Goal: Task Accomplishment & Management: Use online tool/utility

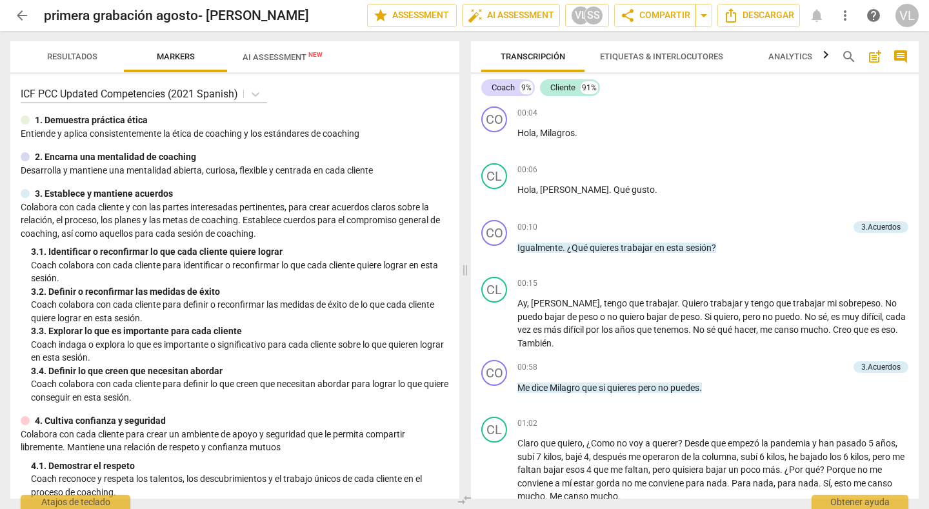
click at [16, 10] on span "arrow_back" at bounding box center [21, 15] width 15 height 15
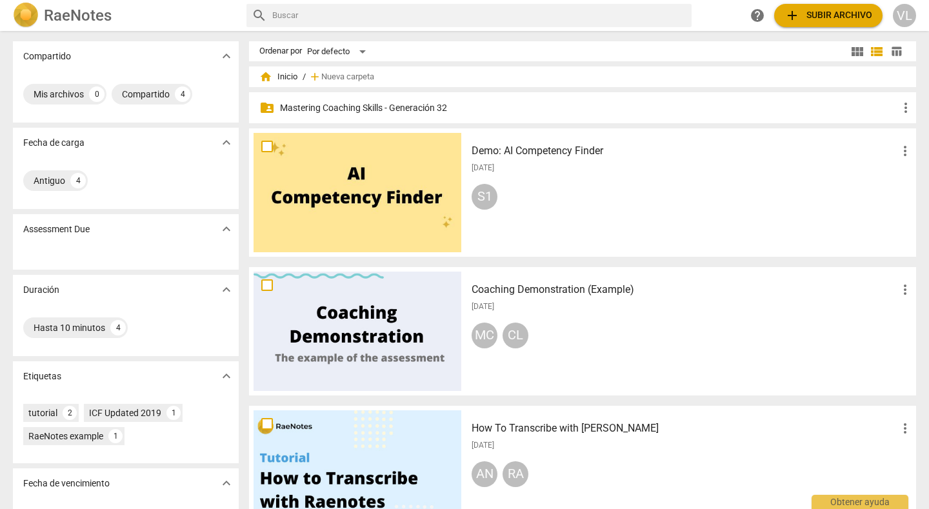
click at [337, 105] on p "Mastering Coaching Skills - Generación 32" at bounding box center [589, 108] width 618 height 14
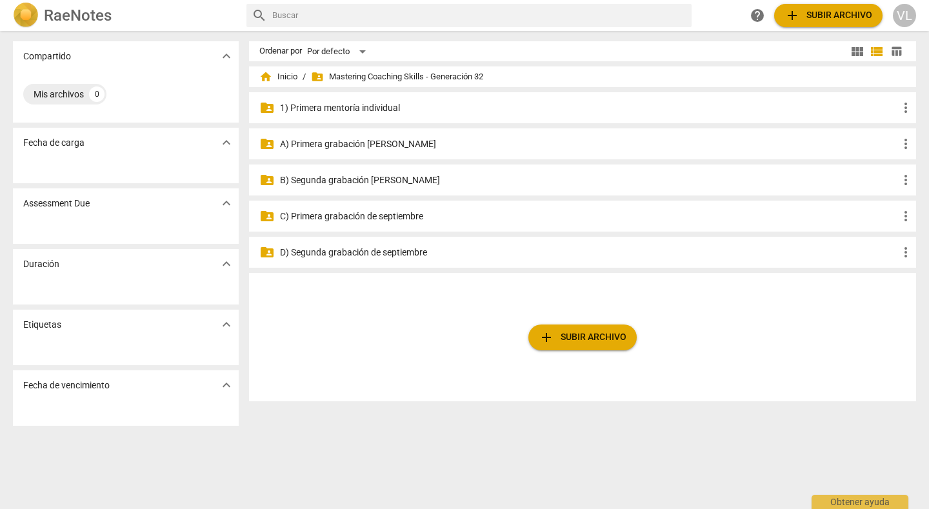
click at [339, 139] on p "A) Primera grabación [PERSON_NAME]" at bounding box center [589, 144] width 618 height 14
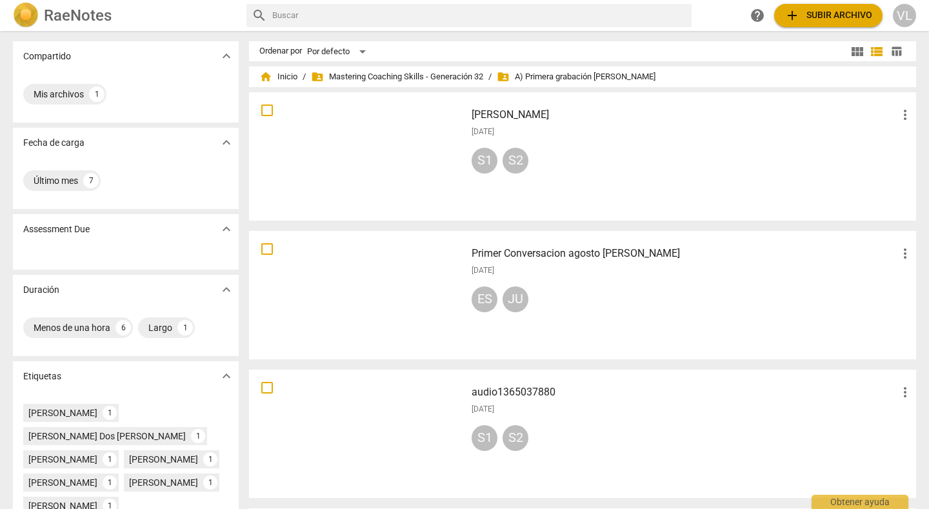
click at [341, 415] on div at bounding box center [357, 433] width 208 height 119
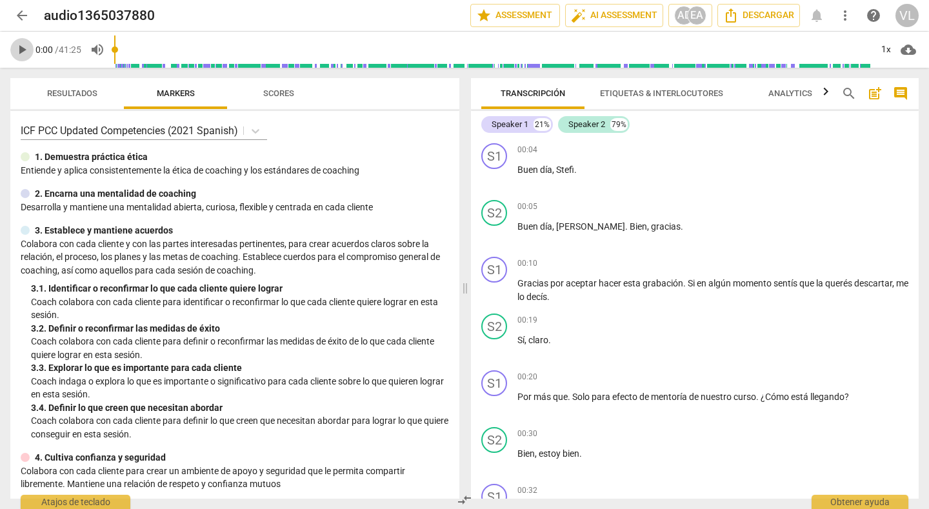
click at [19, 50] on span "play_arrow" at bounding box center [21, 49] width 15 height 15
click at [21, 48] on span "pause" at bounding box center [21, 49] width 15 height 15
type input "9"
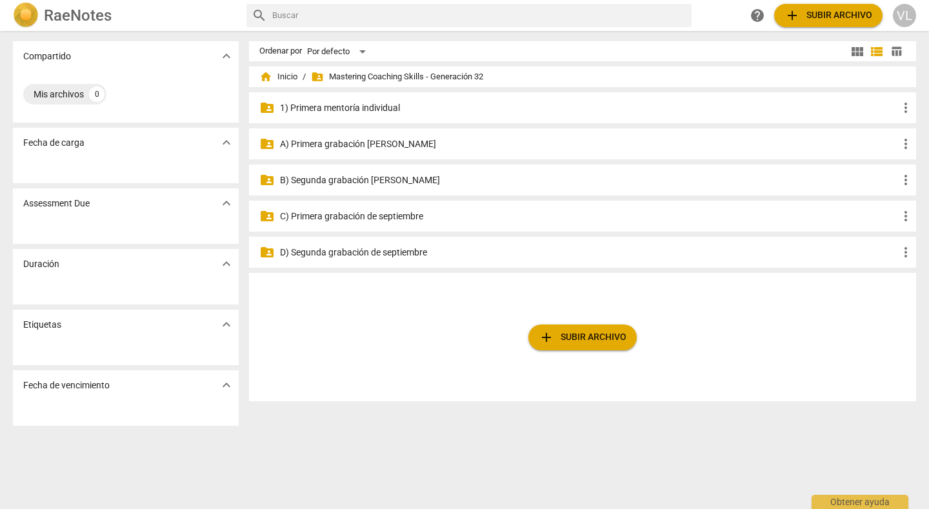
click at [324, 180] on p "B) Segunda grabación [PERSON_NAME]" at bounding box center [589, 180] width 618 height 14
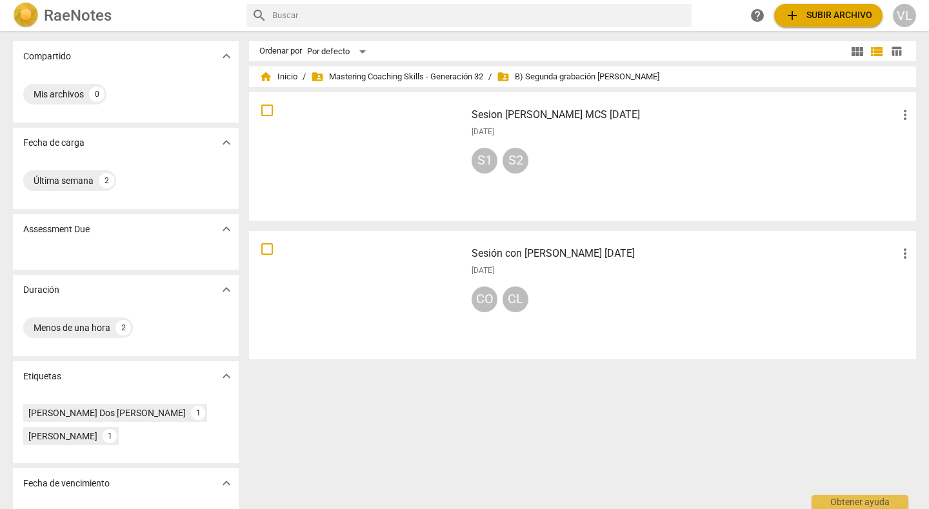
click at [372, 257] on div at bounding box center [357, 294] width 208 height 119
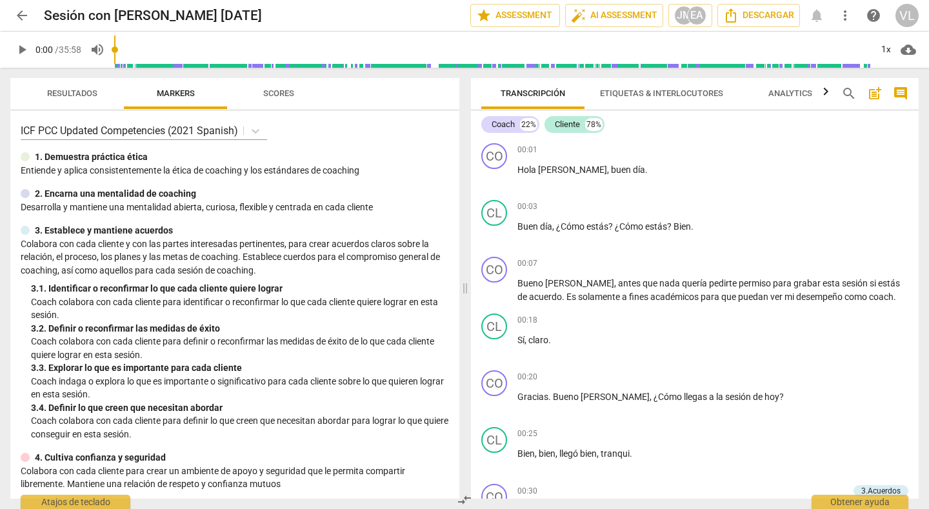
click at [21, 53] on span "play_arrow" at bounding box center [21, 49] width 15 height 15
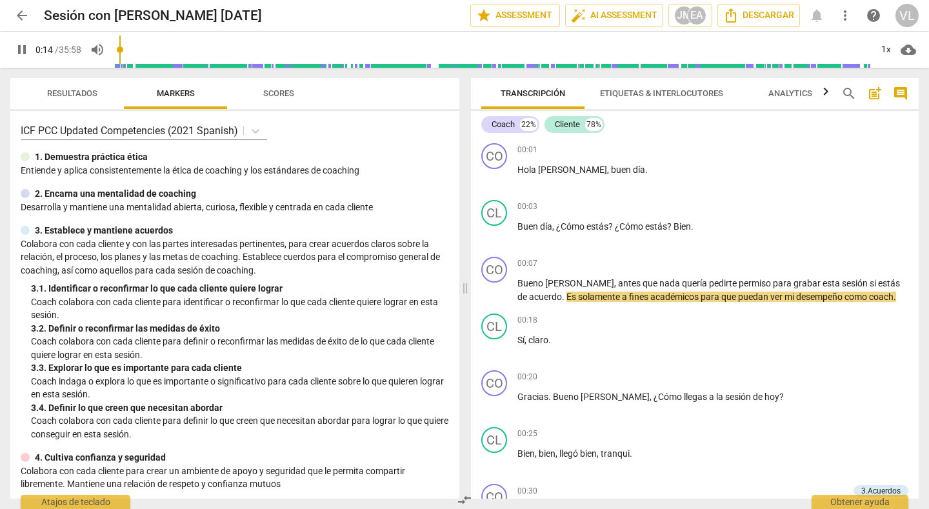
click at [21, 53] on span "pause" at bounding box center [21, 49] width 15 height 15
click at [21, 53] on span "play_arrow" at bounding box center [21, 49] width 15 height 15
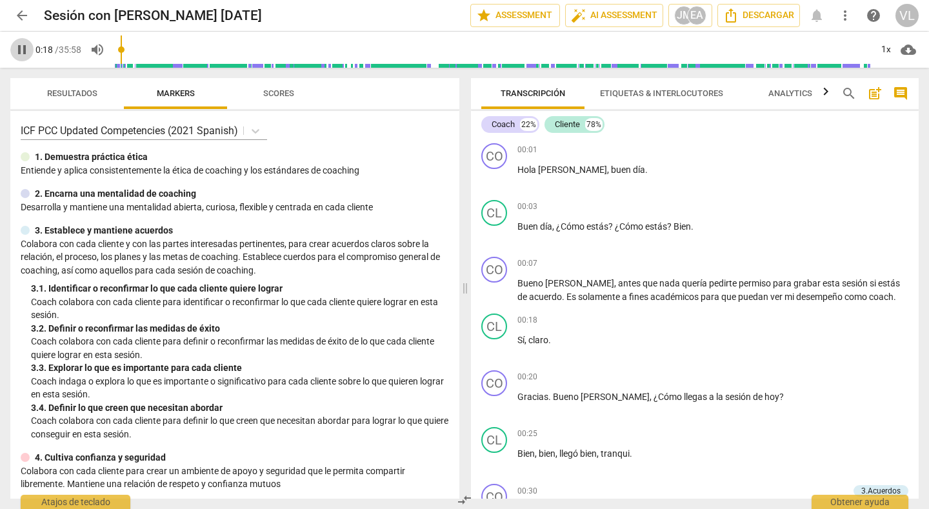
click at [21, 53] on span "pause" at bounding box center [21, 49] width 15 height 15
type input "18"
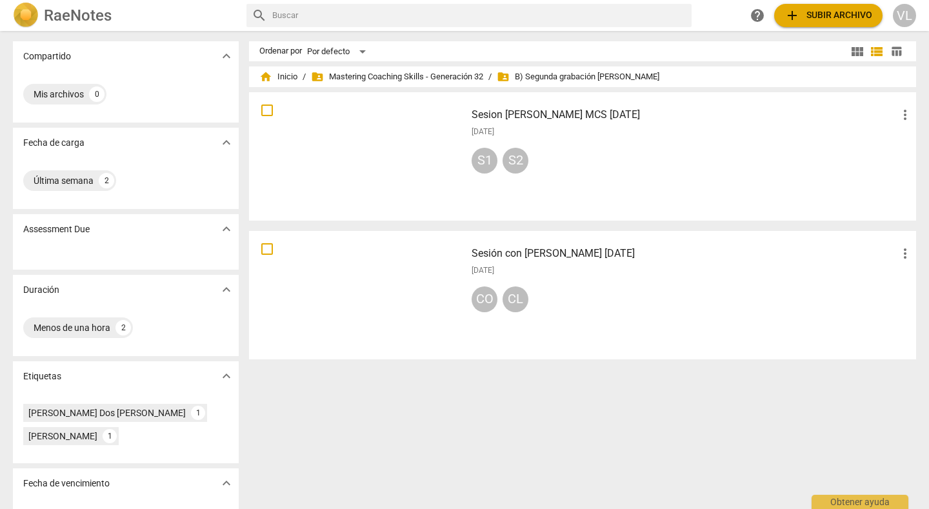
click at [796, 13] on span "add" at bounding box center [791, 15] width 15 height 15
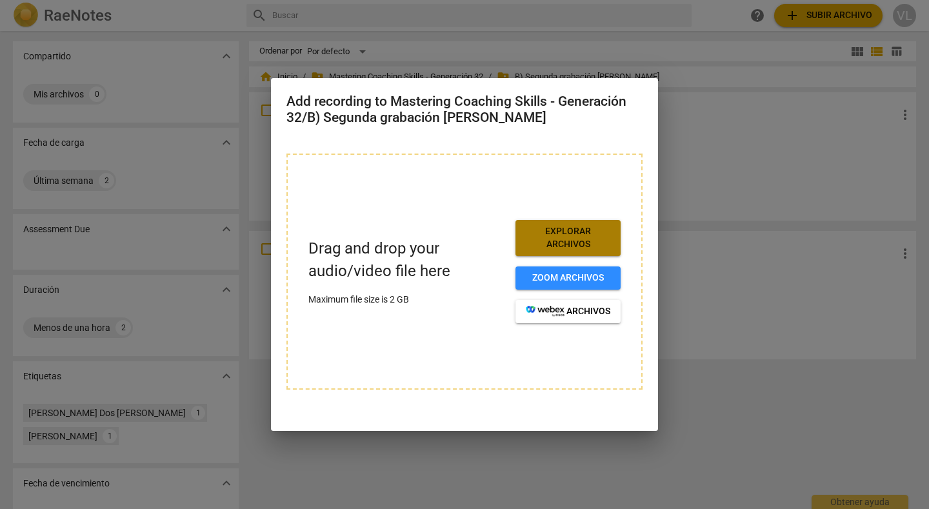
click at [564, 235] on span "Explorar archivos" at bounding box center [568, 237] width 84 height 25
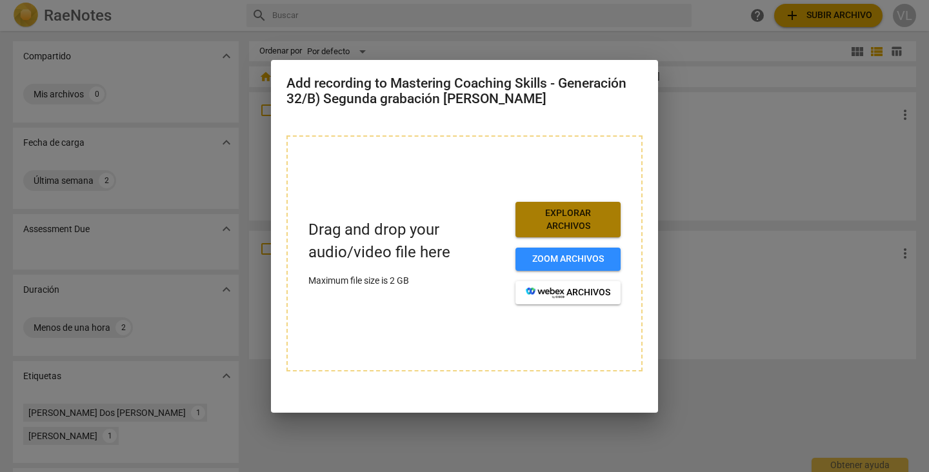
click at [557, 228] on span "Explorar archivos" at bounding box center [568, 219] width 84 height 25
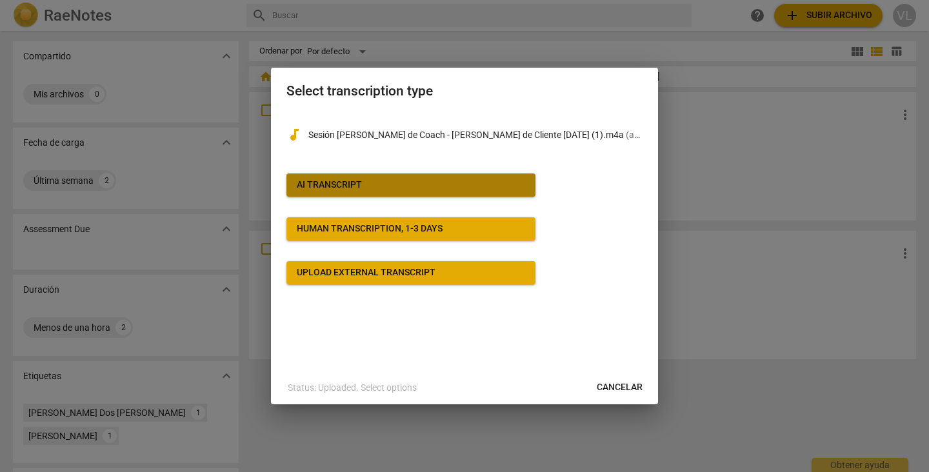
click at [445, 189] on span "AI Transcript" at bounding box center [411, 185] width 228 height 13
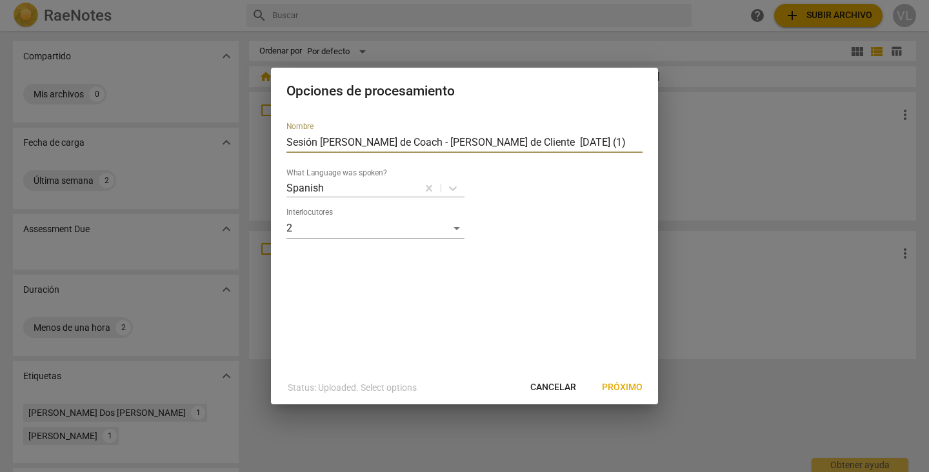
click at [549, 142] on input "Sesión [PERSON_NAME] de Coach - [PERSON_NAME] de Cliente [DATE] (1)" at bounding box center [464, 142] width 356 height 21
type input "S"
type input "[PERSON_NAME]-segunda grabacion"
click at [619, 386] on span "Próximo" at bounding box center [622, 387] width 41 height 13
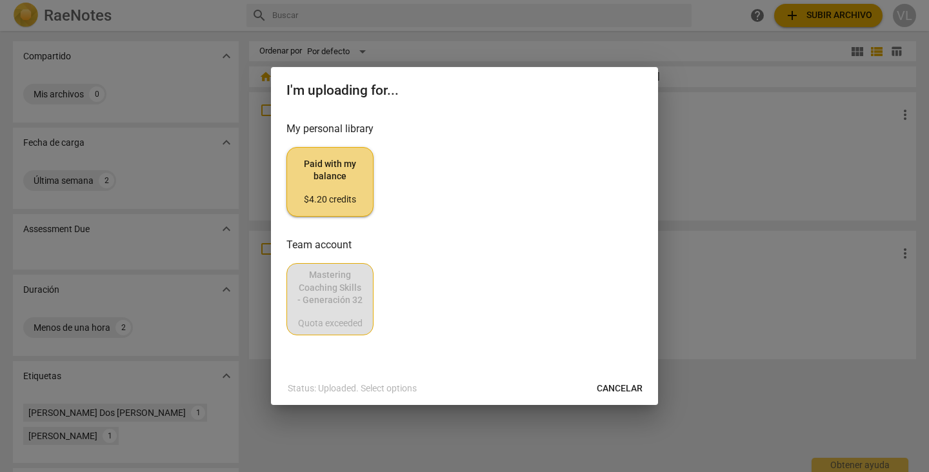
click at [338, 184] on span "Paid with my balance $4.20 credits" at bounding box center [329, 182] width 65 height 48
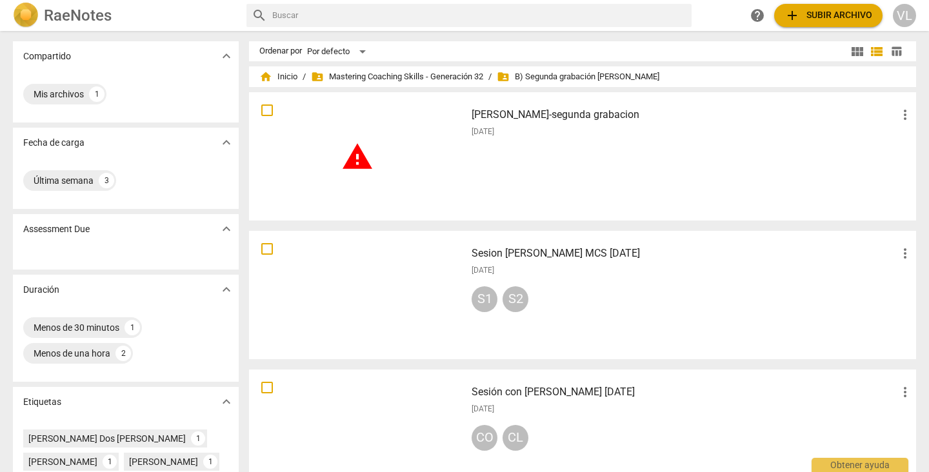
click at [376, 163] on div "warning" at bounding box center [357, 156] width 208 height 119
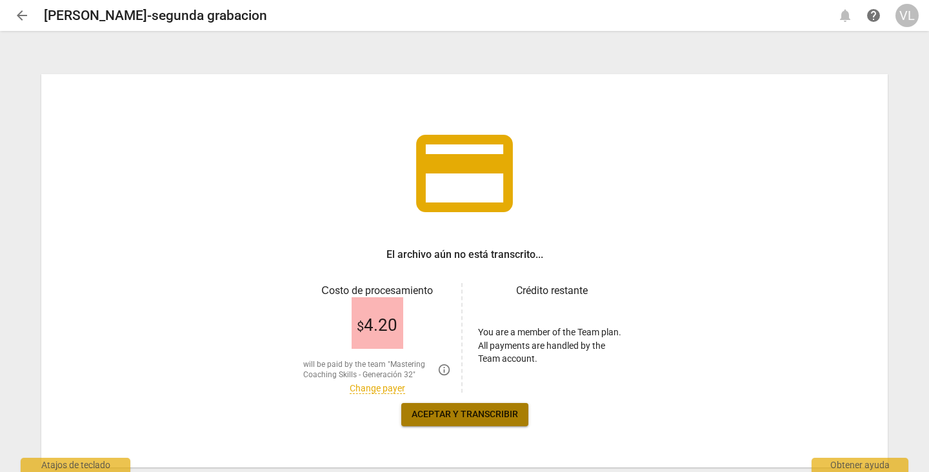
click at [457, 415] on span "Aceptar y transcribir" at bounding box center [464, 414] width 106 height 13
click at [17, 14] on span "arrow_back" at bounding box center [21, 15] width 15 height 15
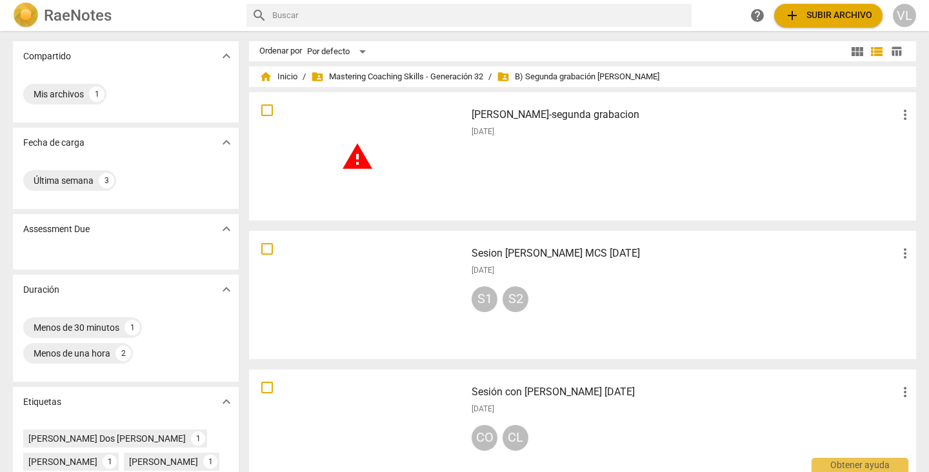
click at [901, 114] on span "more_vert" at bounding box center [904, 114] width 15 height 15
click at [901, 147] on li "Borrar" at bounding box center [893, 145] width 49 height 31
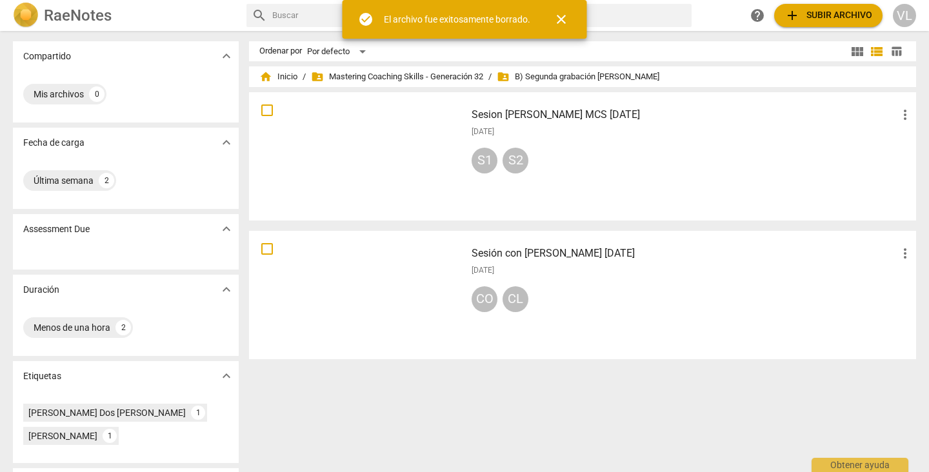
click at [798, 15] on span "add" at bounding box center [791, 15] width 15 height 15
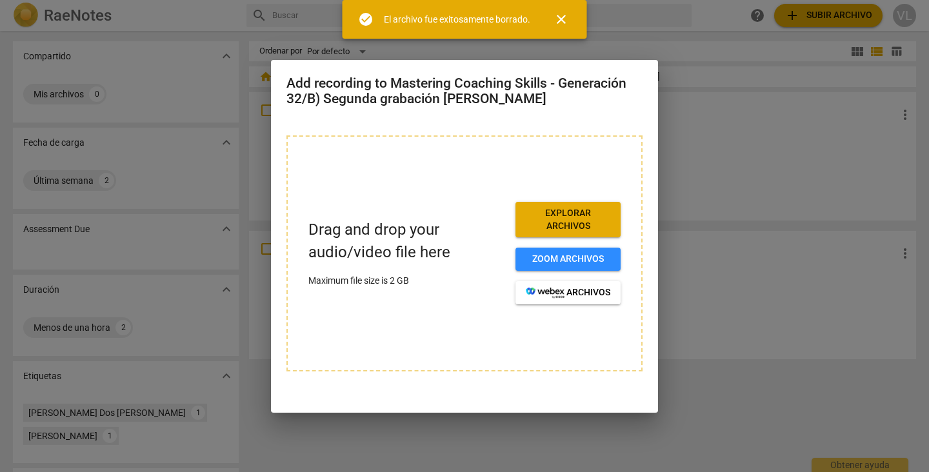
click at [576, 220] on span "Explorar archivos" at bounding box center [568, 219] width 84 height 25
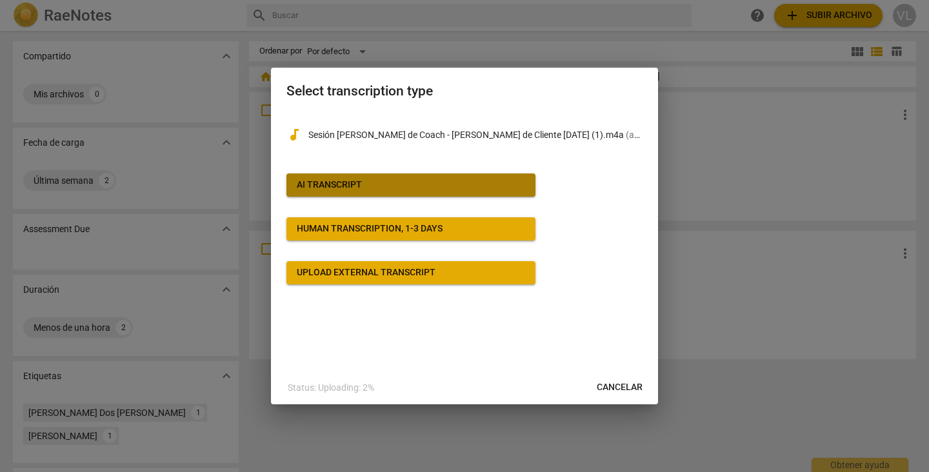
click at [428, 181] on span "AI Transcript" at bounding box center [411, 185] width 228 height 13
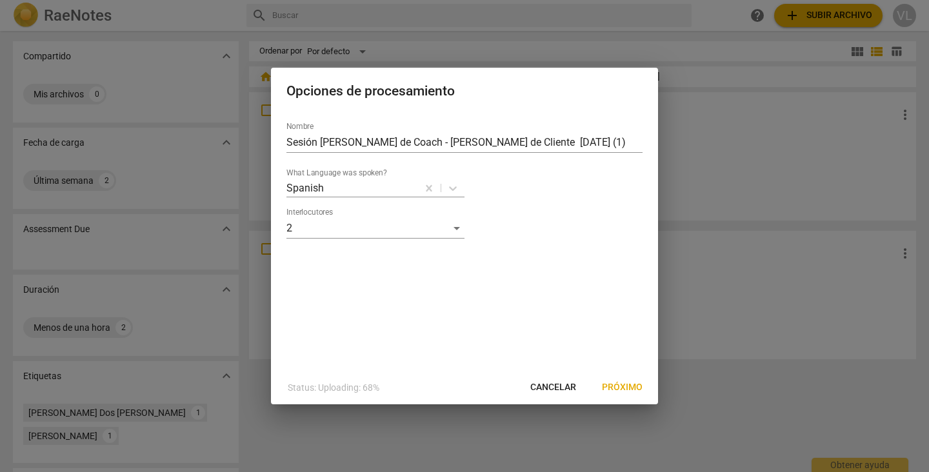
click at [554, 382] on span "Cancelar" at bounding box center [553, 387] width 46 height 13
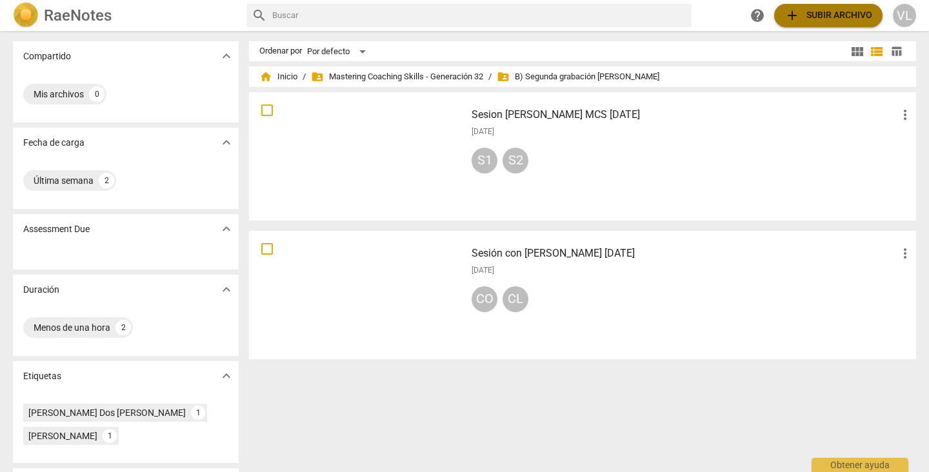
click at [807, 11] on span "add Subir archivo" at bounding box center [828, 15] width 88 height 15
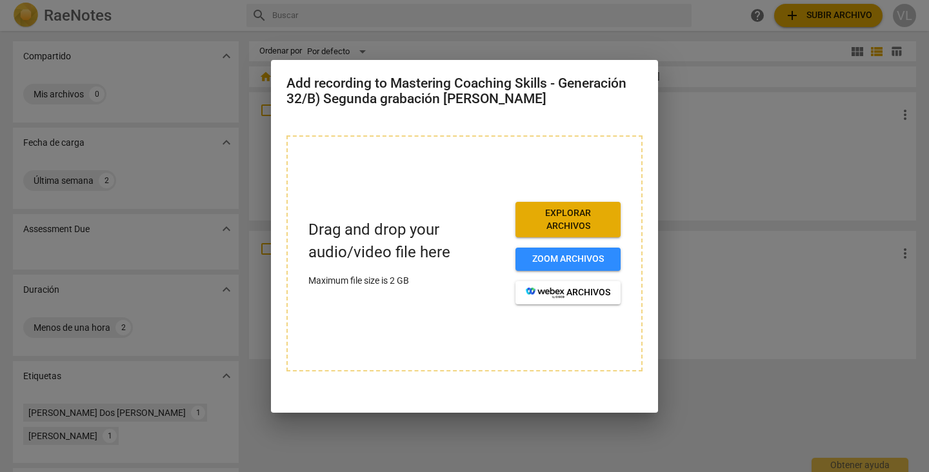
click at [815, 148] on div at bounding box center [464, 236] width 929 height 472
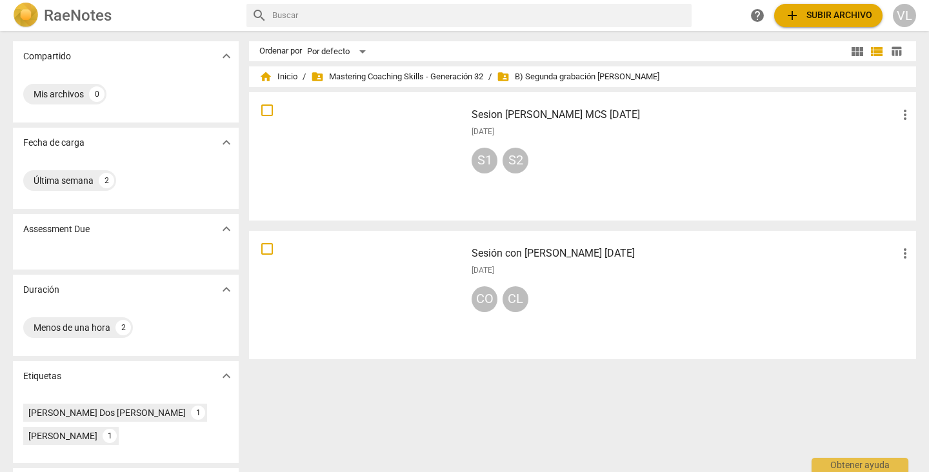
click at [851, 53] on span "view_module" at bounding box center [856, 51] width 15 height 15
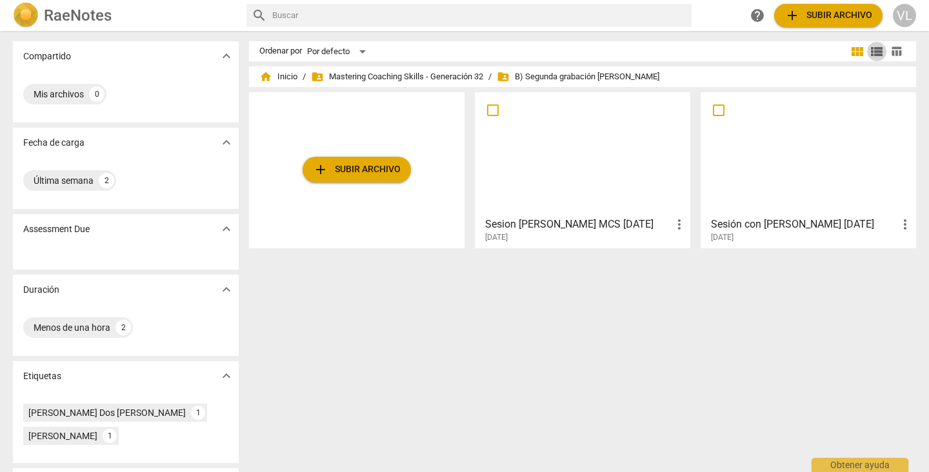
click at [869, 49] on span "view_list" at bounding box center [876, 51] width 15 height 15
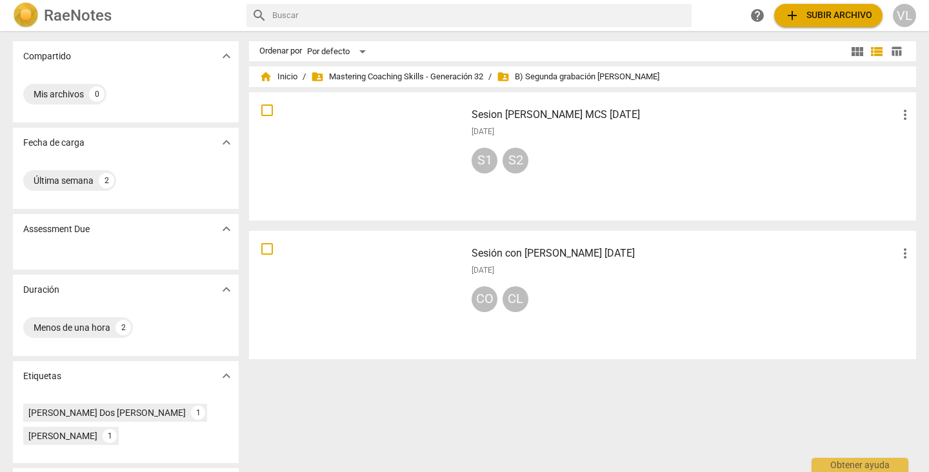
click at [890, 46] on span "table_chart" at bounding box center [896, 51] width 12 height 12
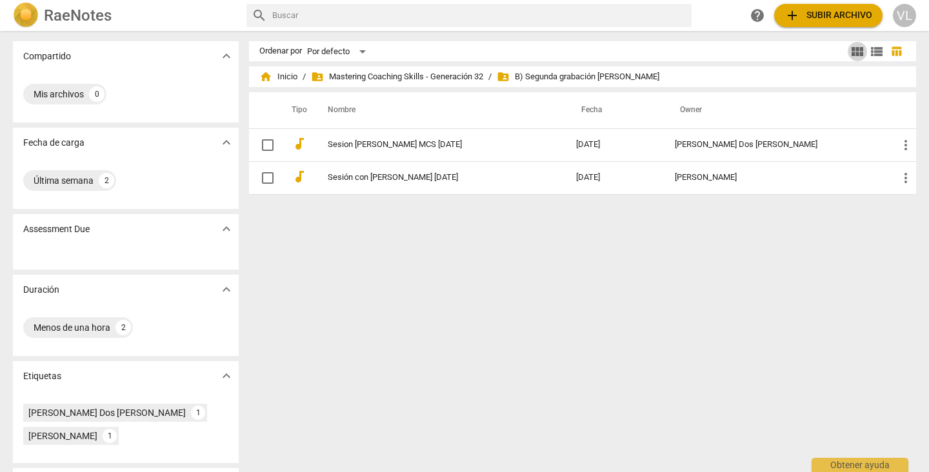
click at [855, 49] on span "view_module" at bounding box center [856, 51] width 15 height 15
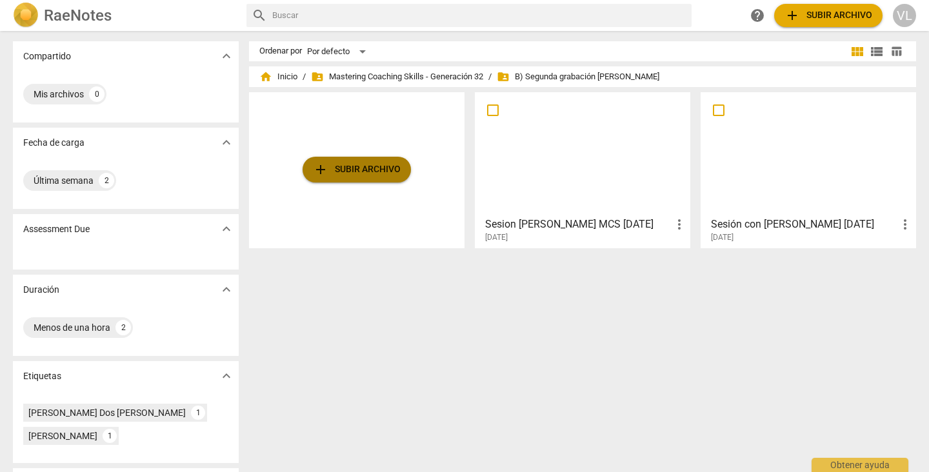
click at [386, 172] on span "add Subir archivo" at bounding box center [357, 169] width 88 height 15
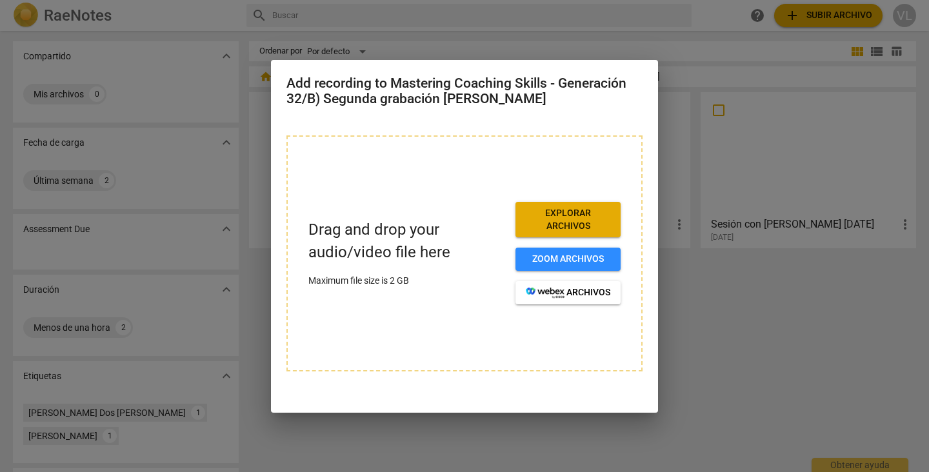
click at [544, 213] on span "Explorar archivos" at bounding box center [568, 219] width 84 height 25
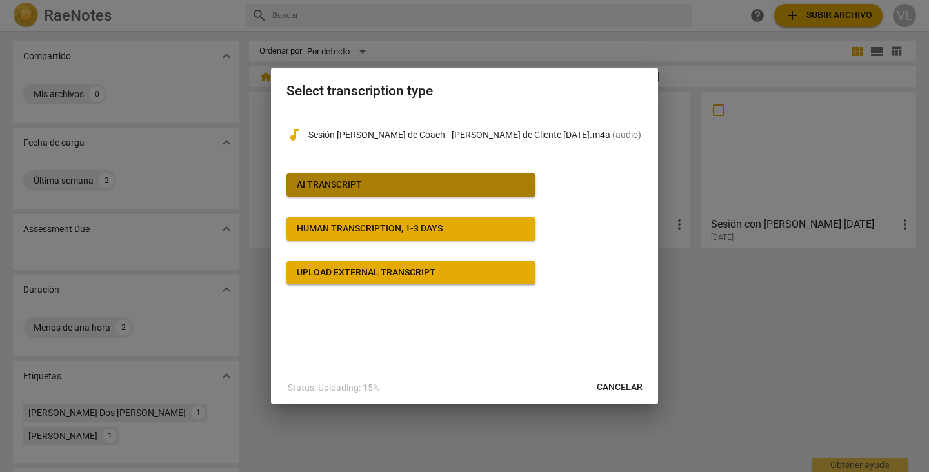
click at [435, 188] on span "AI Transcript" at bounding box center [411, 185] width 228 height 13
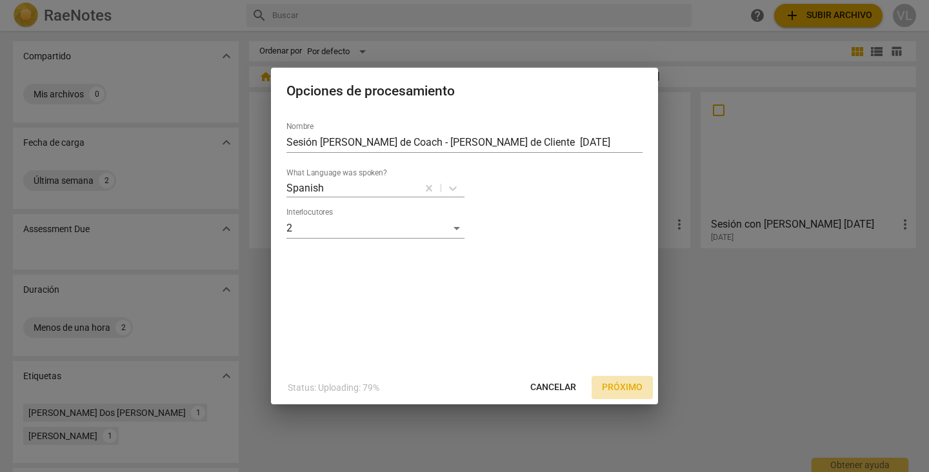
click at [627, 382] on span "Próximo" at bounding box center [622, 387] width 41 height 13
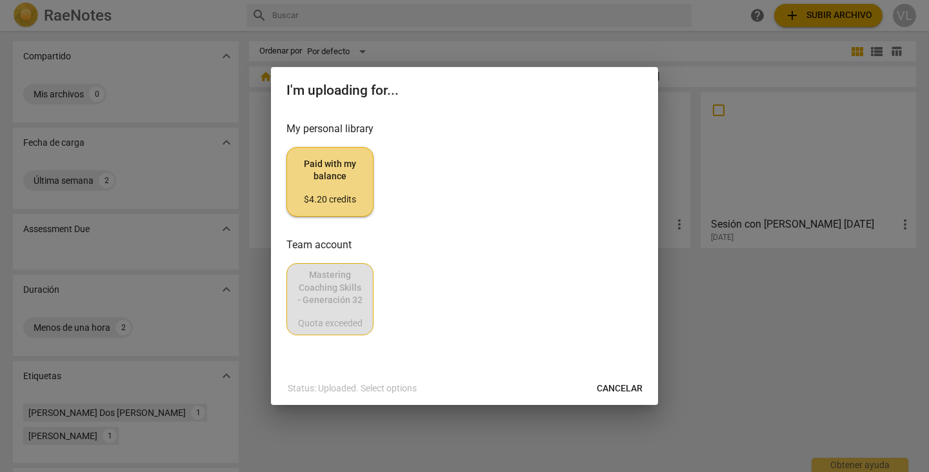
click at [333, 201] on div "$4.20 credits" at bounding box center [329, 199] width 65 height 13
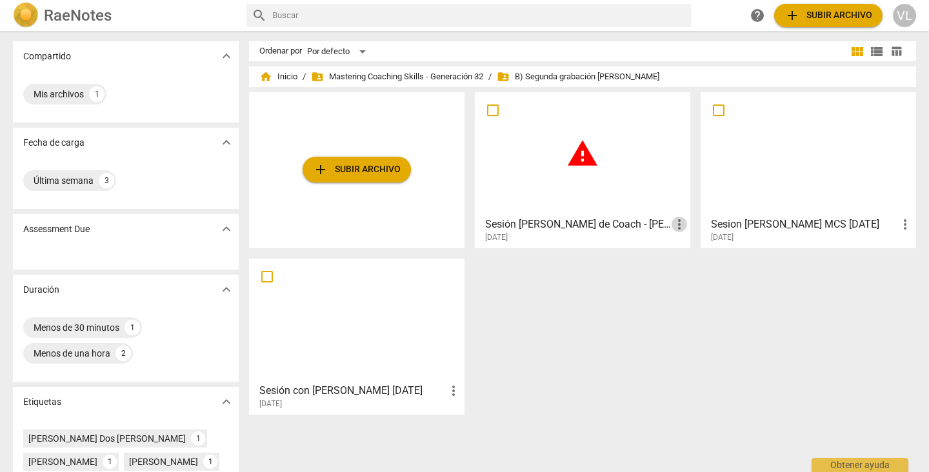
click at [676, 224] on span "more_vert" at bounding box center [678, 224] width 15 height 15
click at [687, 257] on li "Borrar" at bounding box center [693, 255] width 49 height 31
click at [545, 226] on h3 "Sesión [PERSON_NAME] de Coach - [PERSON_NAME] de Cliente [DATE]" at bounding box center [578, 224] width 186 height 15
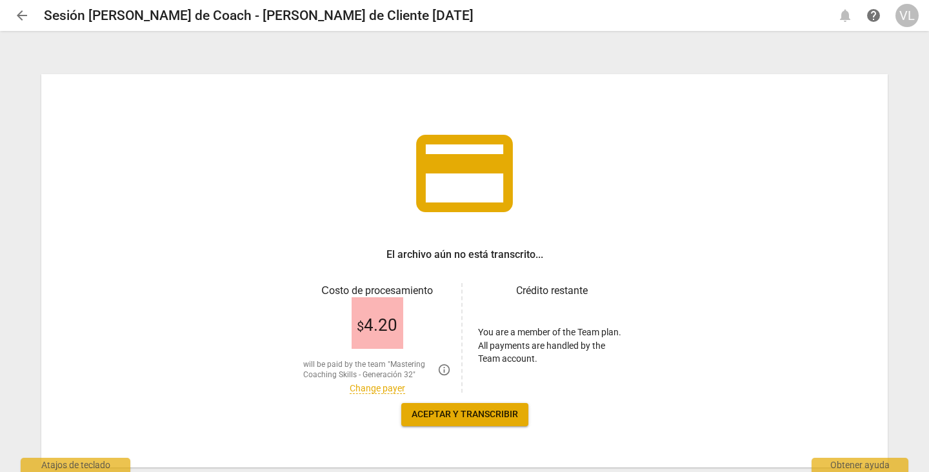
click at [455, 414] on span "Aceptar y transcribir" at bounding box center [464, 414] width 106 height 13
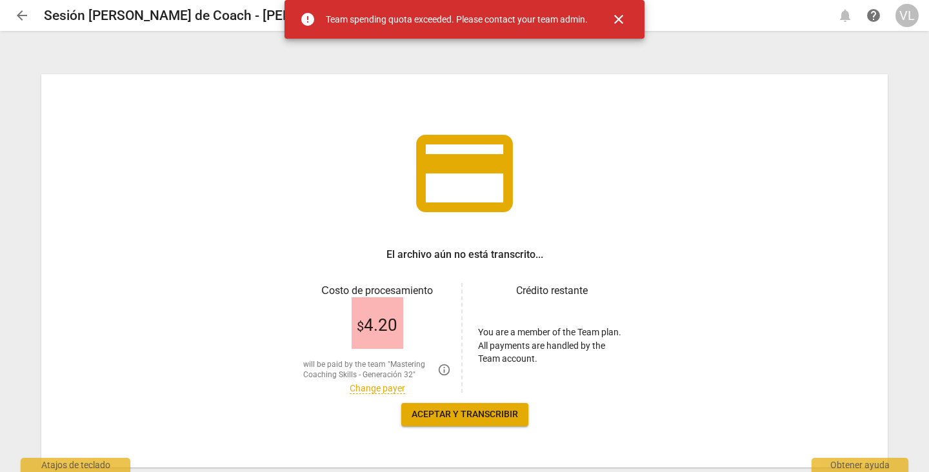
click at [618, 22] on span "close" at bounding box center [618, 19] width 15 height 15
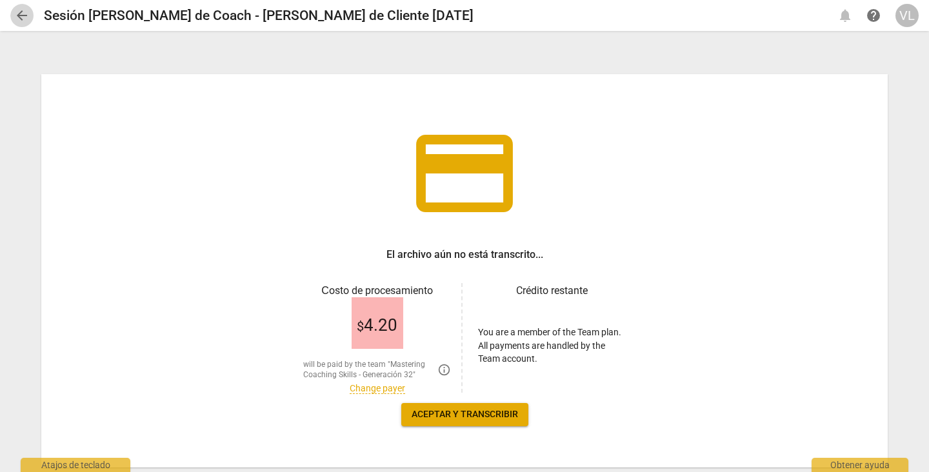
click at [17, 15] on span "arrow_back" at bounding box center [21, 15] width 15 height 15
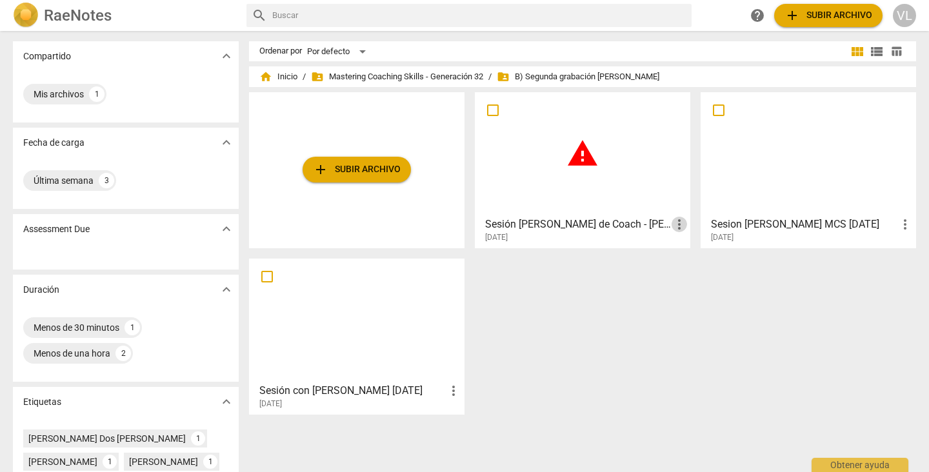
click at [674, 226] on span "more_vert" at bounding box center [678, 224] width 15 height 15
click at [677, 253] on li "Borrar" at bounding box center [693, 255] width 49 height 31
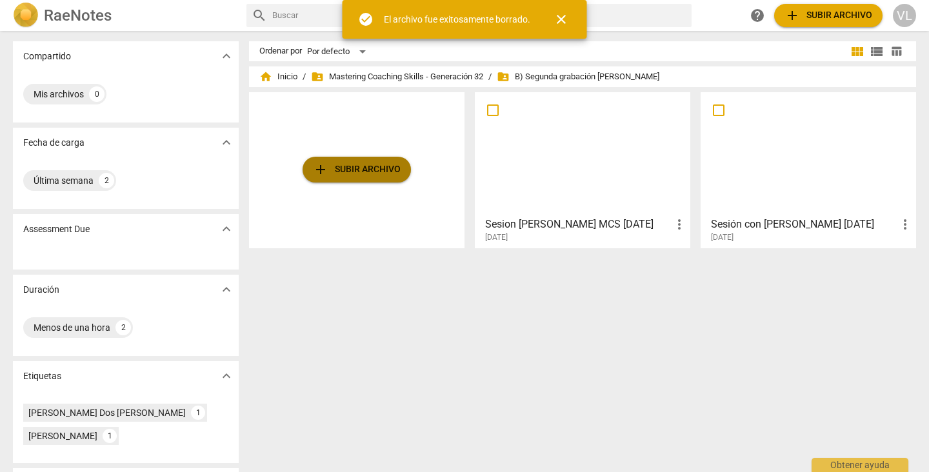
click at [351, 175] on span "add Subir archivo" at bounding box center [357, 169] width 88 height 15
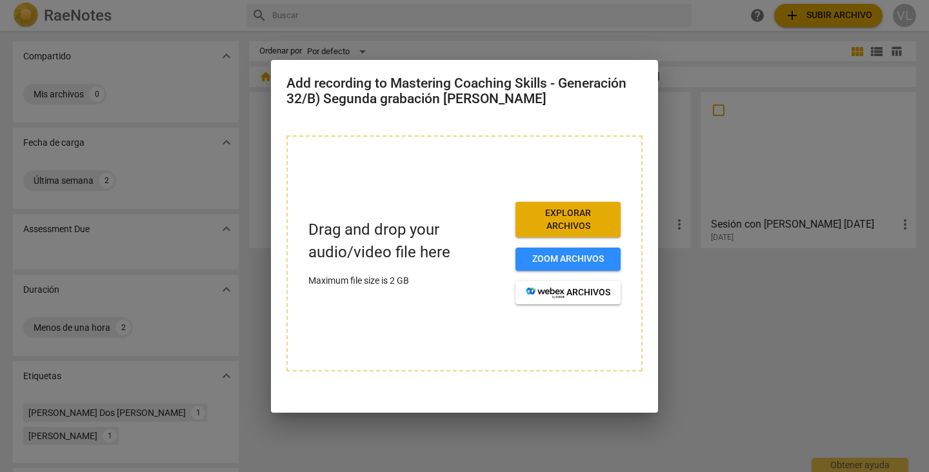
click at [589, 221] on span "Explorar archivos" at bounding box center [568, 219] width 84 height 25
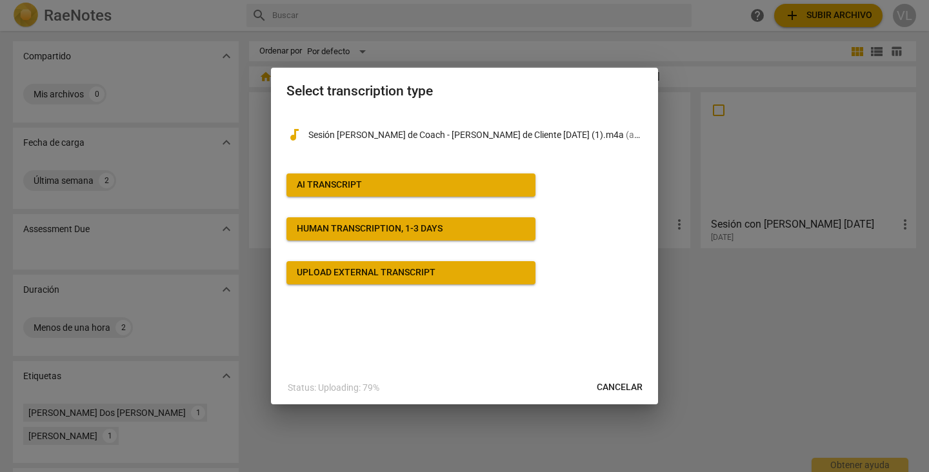
click at [467, 185] on span "AI Transcript" at bounding box center [411, 185] width 228 height 13
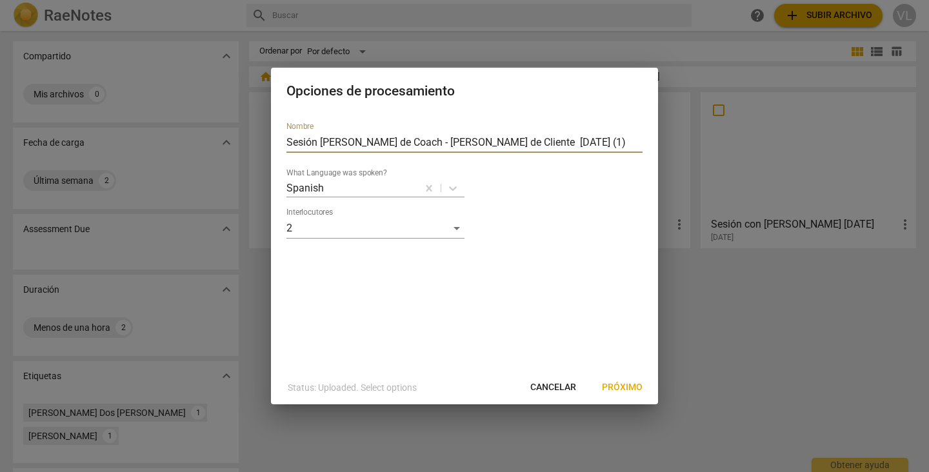
click at [552, 146] on input "Sesión [PERSON_NAME] de Coach - [PERSON_NAME] de Cliente [DATE] (1)" at bounding box center [464, 142] width 356 height 21
type input "S"
click at [416, 143] on input "segunda grabacion agosto- [PERSON_NAME]" at bounding box center [464, 142] width 356 height 21
click at [446, 146] on input "segunda grabacion agosto- [PERSON_NAME]" at bounding box center [464, 142] width 356 height 21
type input "segunda grabacion agosto- [PERSON_NAME]"
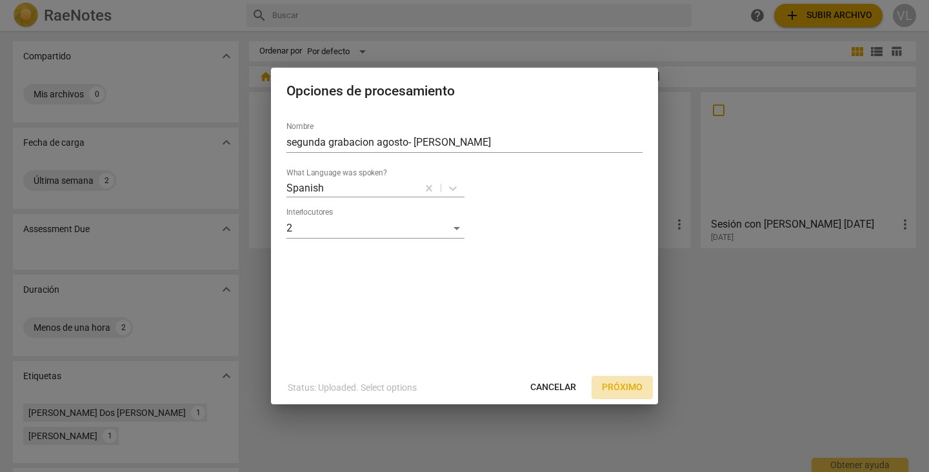
click at [622, 388] on span "Próximo" at bounding box center [622, 387] width 41 height 13
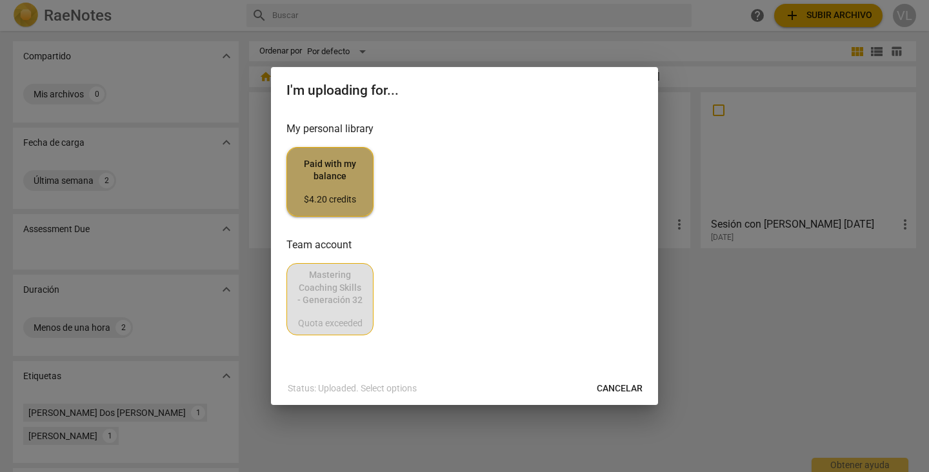
click at [339, 190] on span "Paid with my balance $4.20 credits" at bounding box center [329, 182] width 65 height 48
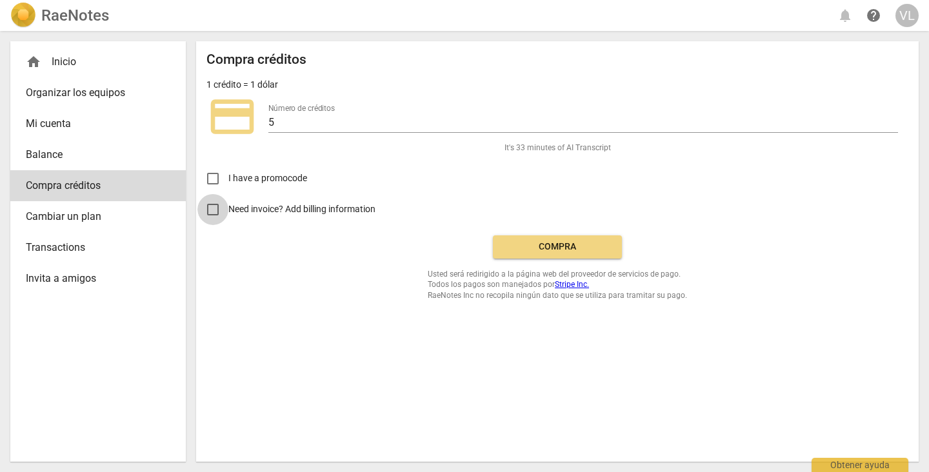
click at [212, 206] on input "Need invoice? Add billing information" at bounding box center [212, 209] width 31 height 31
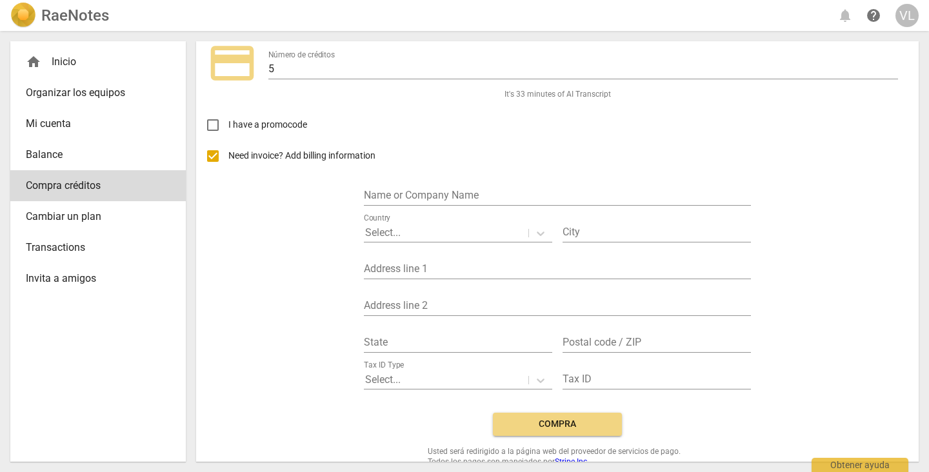
scroll to position [52, 0]
click at [213, 157] on input "Need invoice? Add billing information" at bounding box center [212, 158] width 31 height 31
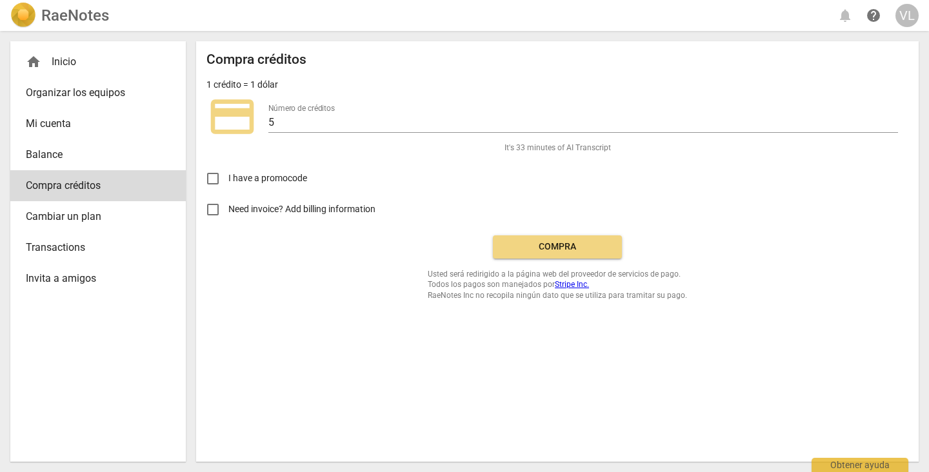
scroll to position [0, 0]
click at [341, 280] on div "Compra créditos 1 crédito = 1 dólar credit_card Número de créditos 5 It's 33 mi…" at bounding box center [557, 176] width 702 height 249
click at [404, 201] on label "Need invoice? Add billing information" at bounding box center [547, 209] width 700 height 31
click at [228, 201] on input "Need invoice? Add billing information" at bounding box center [212, 209] width 31 height 31
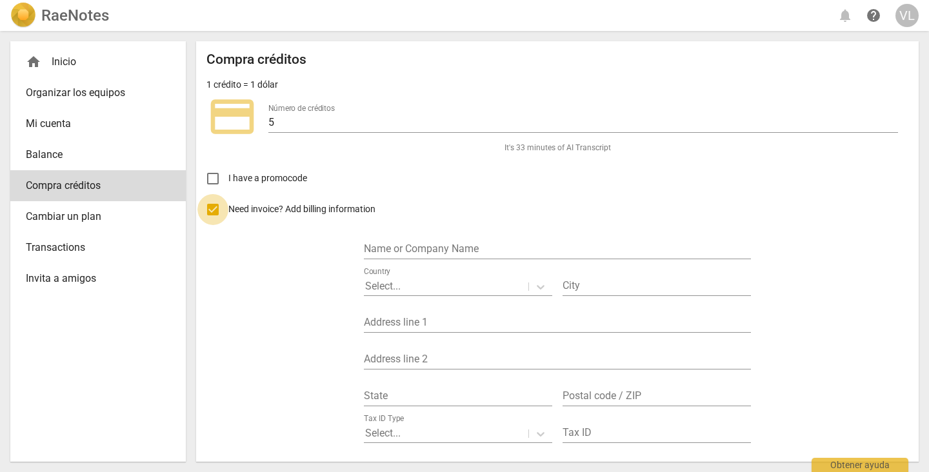
click at [211, 212] on input "Need invoice? Add billing information" at bounding box center [212, 209] width 31 height 31
checkbox input "false"
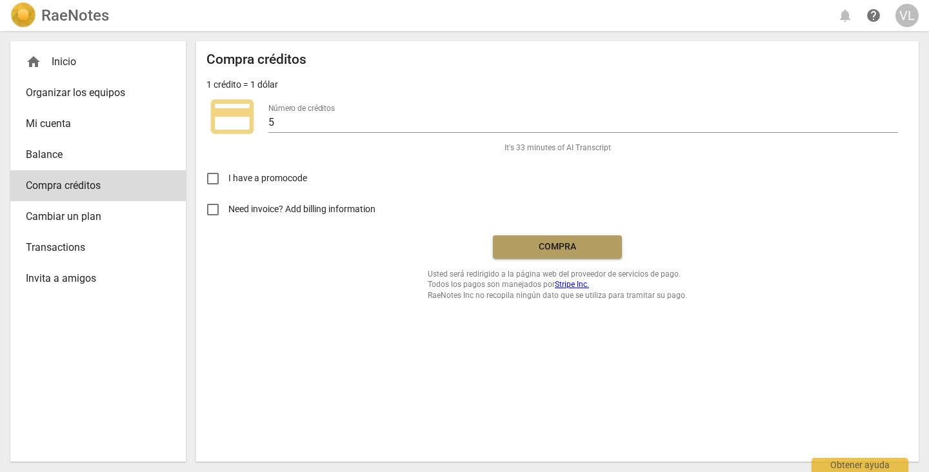
click at [526, 244] on span "Compra" at bounding box center [557, 247] width 108 height 13
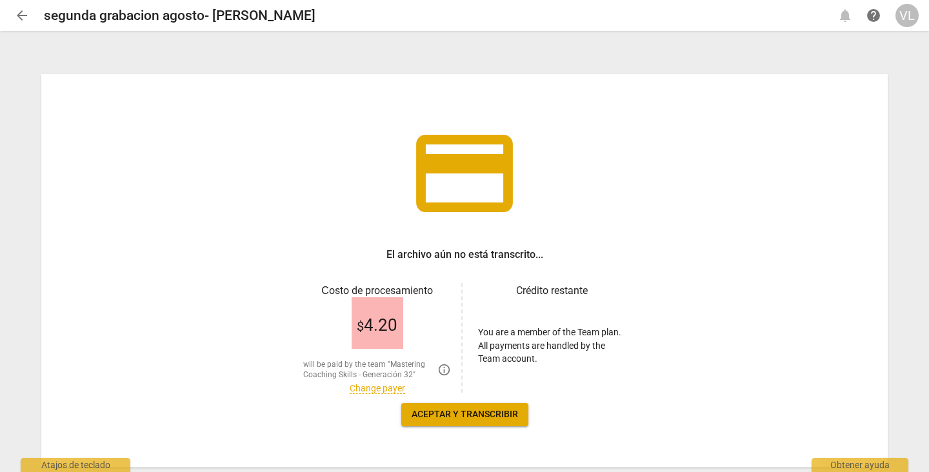
click at [466, 414] on span "Aceptar y transcribir" at bounding box center [464, 414] width 106 height 13
click at [459, 417] on span "Aceptar y transcribir" at bounding box center [464, 414] width 106 height 13
click at [462, 411] on span "Aceptar y transcribir" at bounding box center [464, 414] width 106 height 13
click at [464, 416] on span "Aceptar y transcribir" at bounding box center [464, 414] width 106 height 13
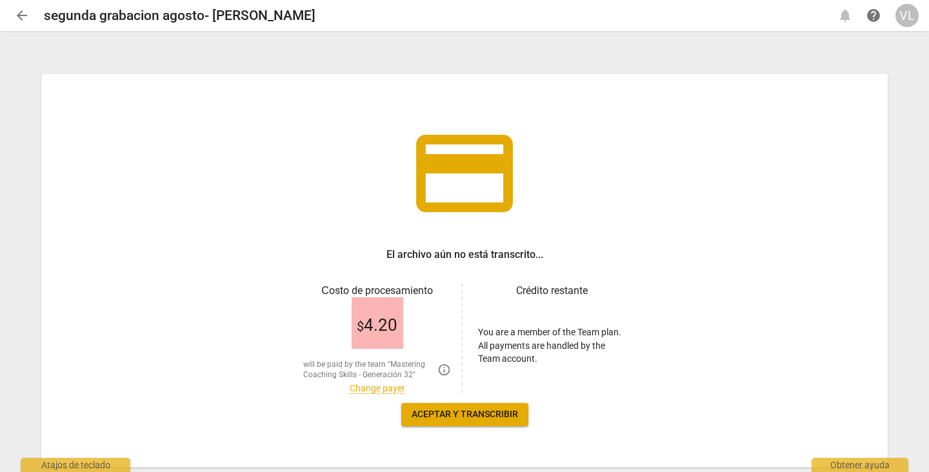
click at [375, 328] on span "$ 4.20" at bounding box center [377, 325] width 41 height 19
click at [473, 420] on span "Aceptar y transcribir" at bounding box center [464, 414] width 106 height 13
click at [368, 388] on link "Change payer" at bounding box center [377, 388] width 55 height 11
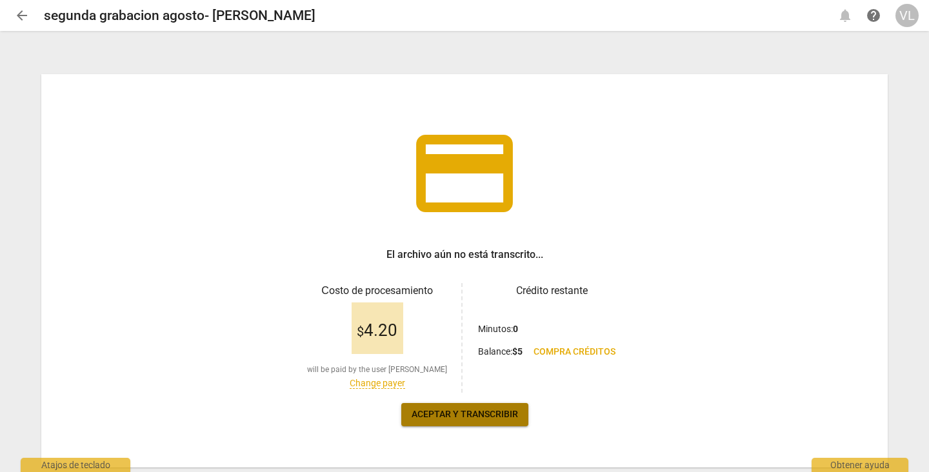
click at [440, 409] on span "Aceptar y transcribir" at bounding box center [464, 414] width 106 height 13
